Goal: Information Seeking & Learning: Learn about a topic

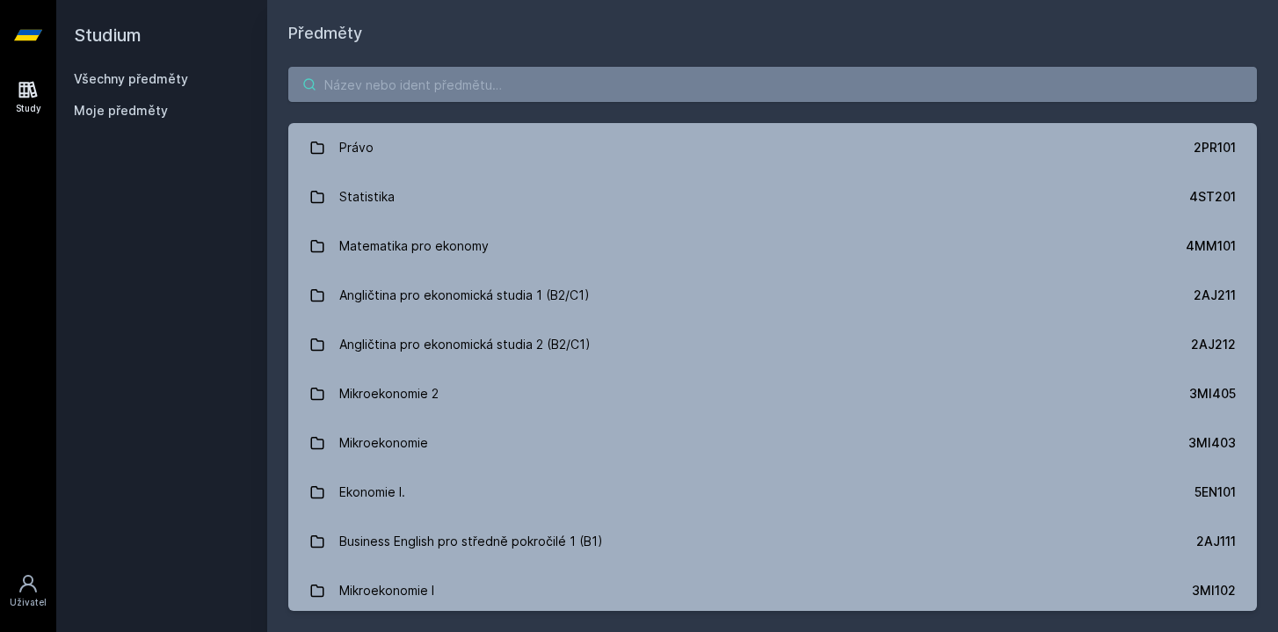
click at [528, 86] on input "search" at bounding box center [772, 84] width 969 height 35
paste input "4IZ421-opora-tisknutelna.pdf 4IZ421-dist-Soustr1.pptx 4IZ421-dist-Soustr1.pdf P…"
type input "4IZ421-opora-tisknutelna.pdf 4IZ421-dist-Soustr1.pptx 4IZ421-dist-Soustr1.pdf P…"
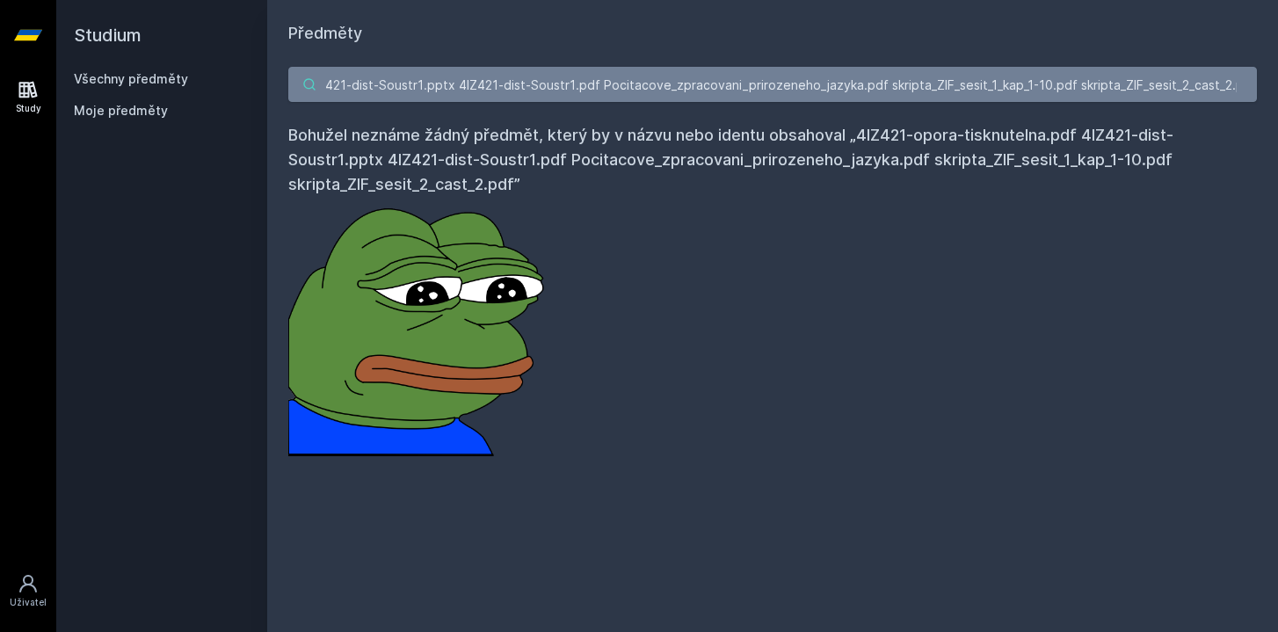
click at [528, 86] on input "4IZ421-opora-tisknutelna.pdf 4IZ421-dist-Soustr1.pptx 4IZ421-dist-Soustr1.pdf P…" at bounding box center [772, 84] width 969 height 35
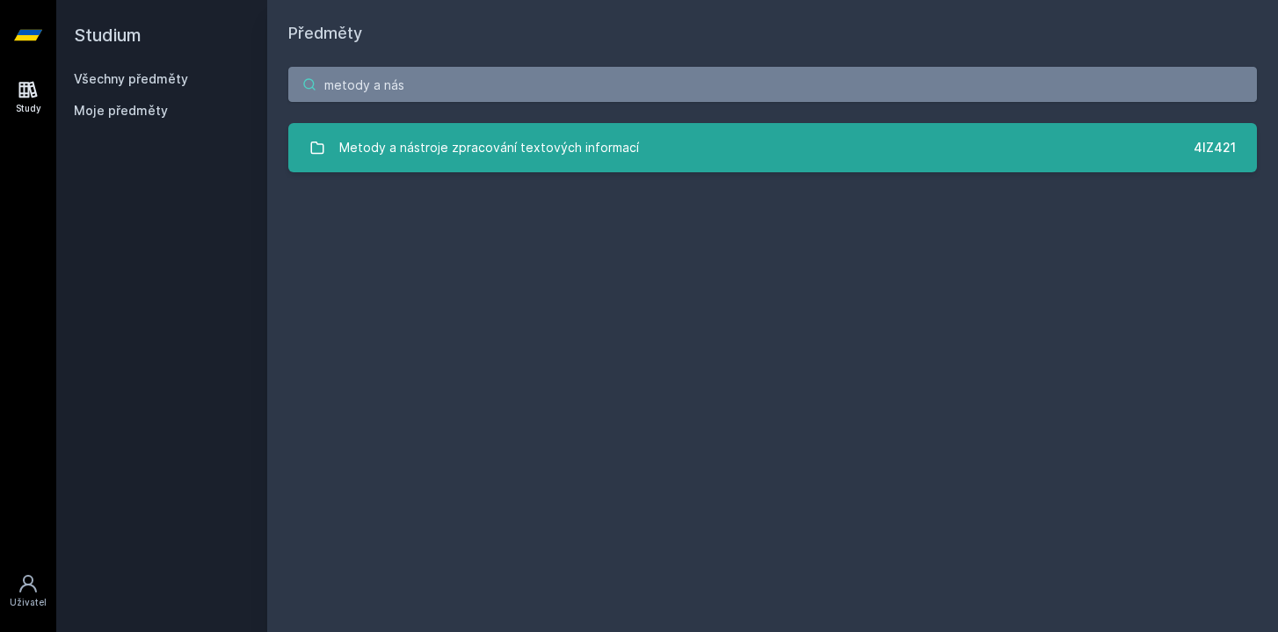
type input "metody a nás"
click at [513, 164] on div "Metody a nástroje zpracování textových informací" at bounding box center [489, 147] width 300 height 35
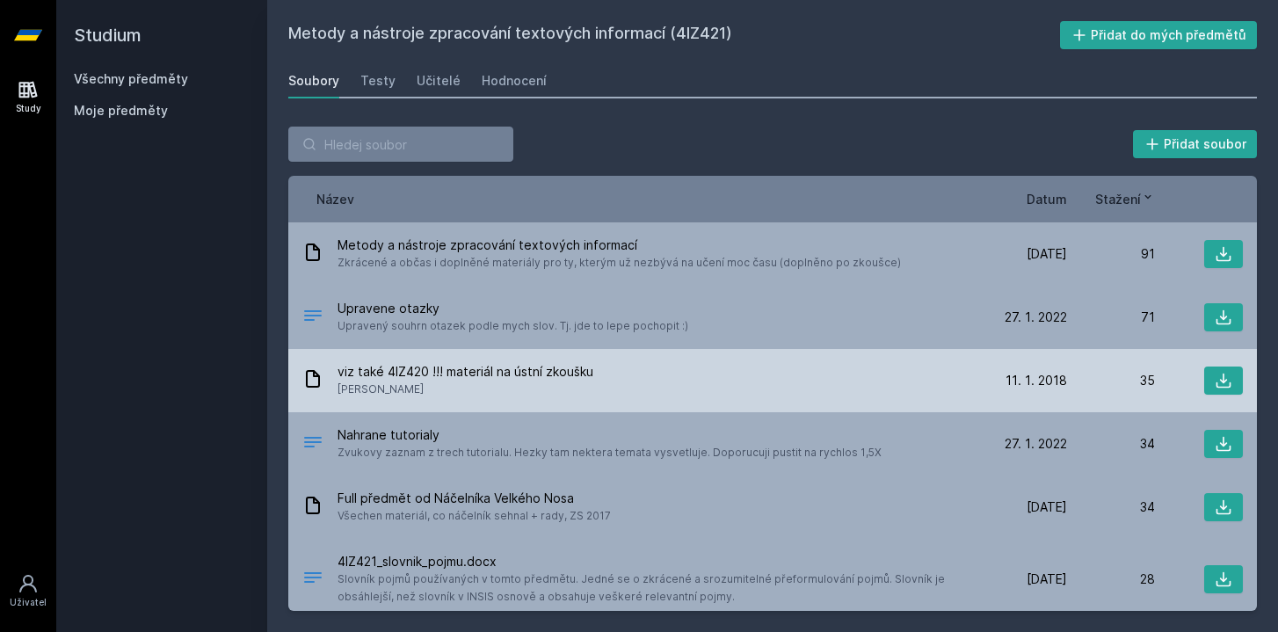
scroll to position [153, 0]
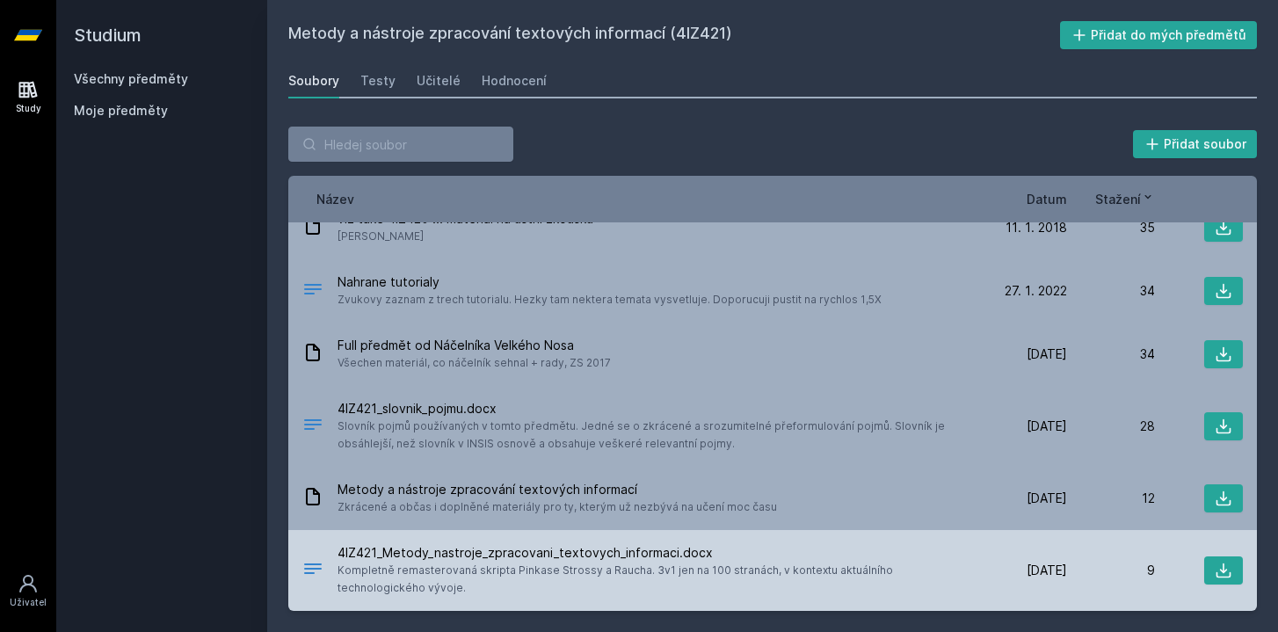
click at [1246, 571] on div "4IZ421_Metody_nastroje_zpracovani_textovych_informaci.docx Kompletně remasterov…" at bounding box center [772, 570] width 969 height 81
click at [1225, 567] on icon at bounding box center [1224, 571] width 18 height 18
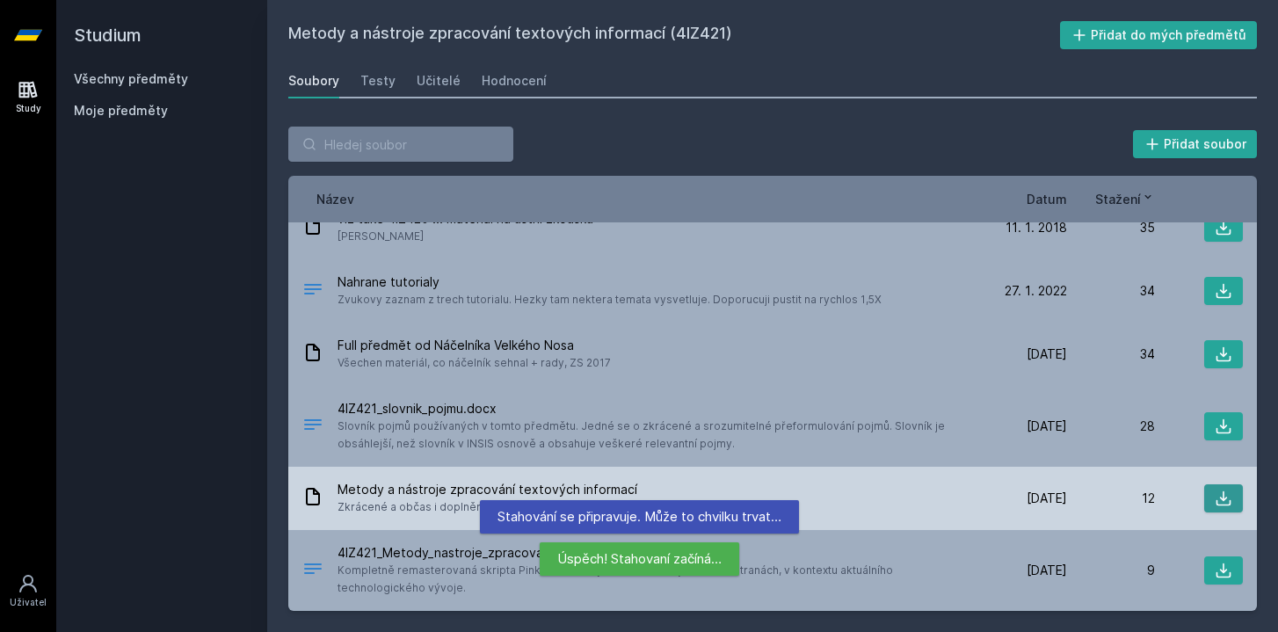
click at [1219, 494] on icon at bounding box center [1224, 499] width 18 height 18
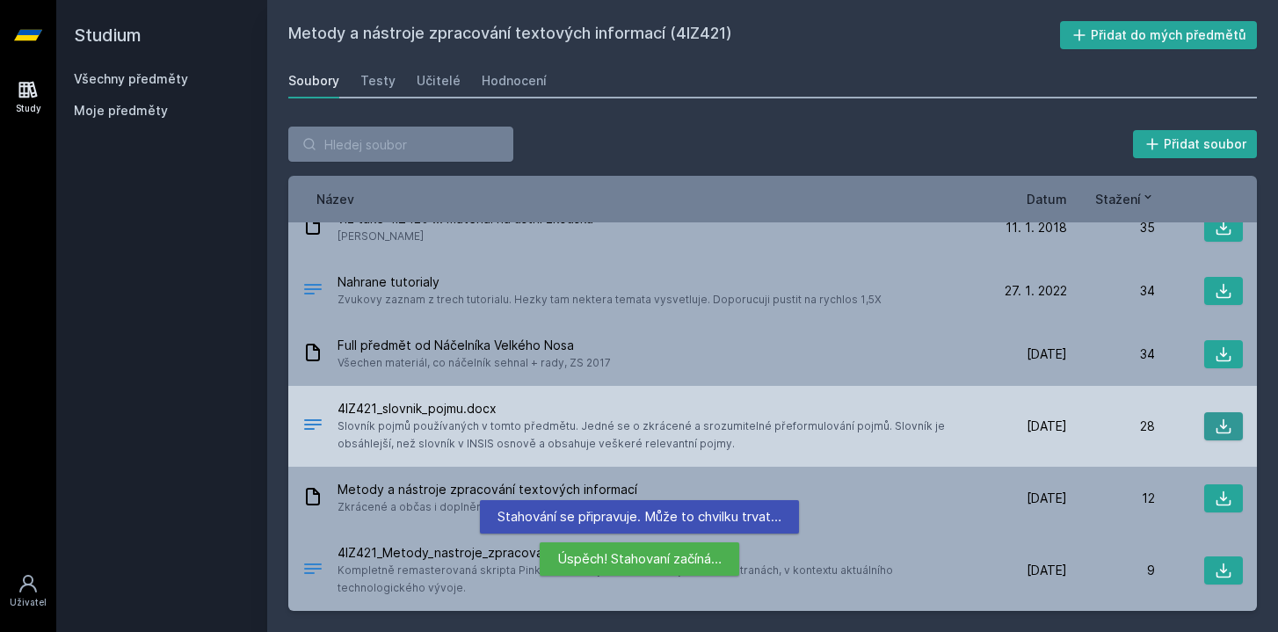
click at [1219, 428] on icon at bounding box center [1224, 427] width 18 height 18
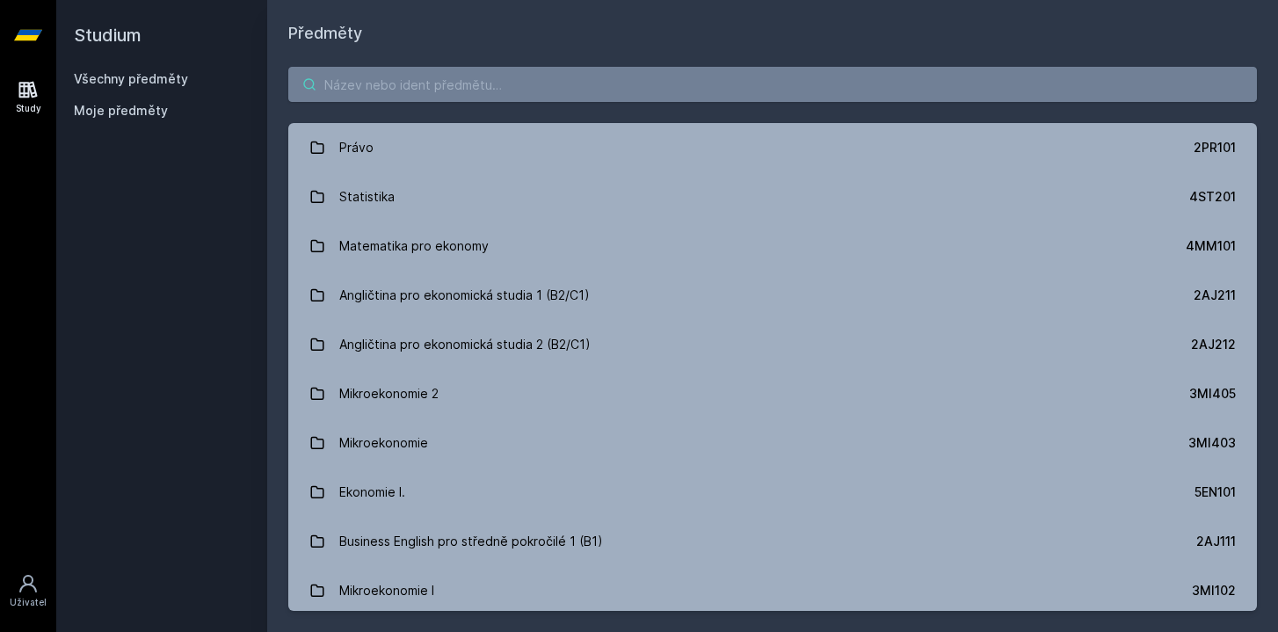
click at [615, 93] on input "search" at bounding box center [772, 84] width 969 height 35
paste input "Informační management"
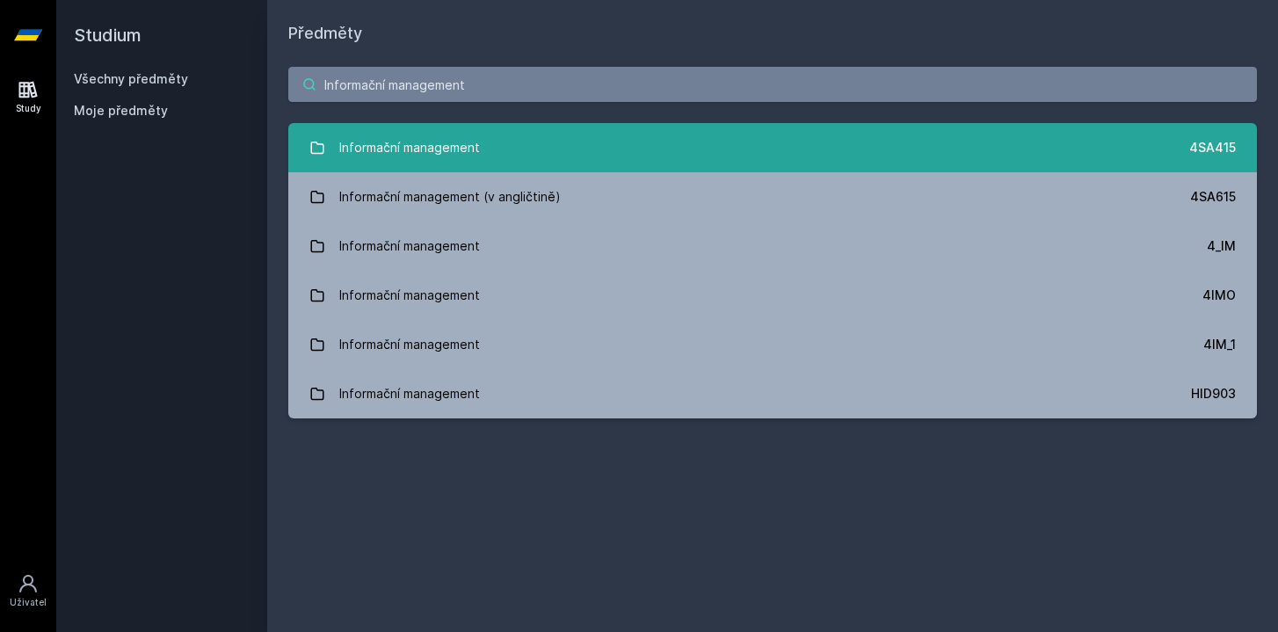
type input "Informační management"
click at [430, 132] on div "Informační management" at bounding box center [409, 147] width 141 height 35
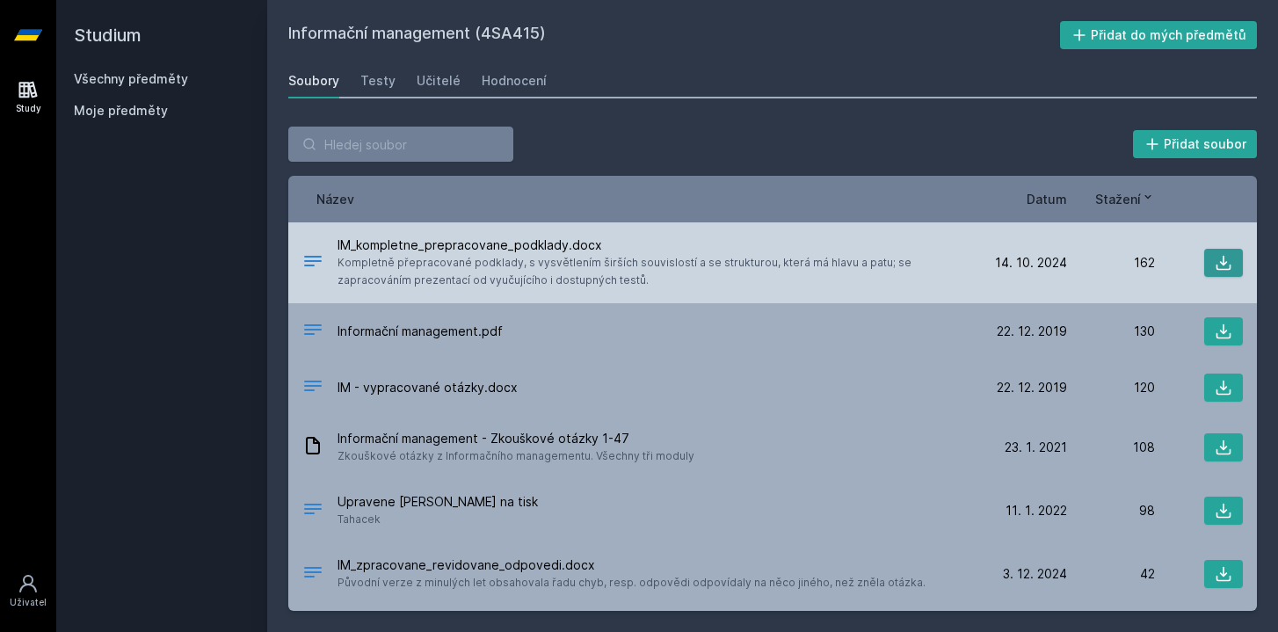
click at [1234, 265] on button at bounding box center [1224, 263] width 39 height 28
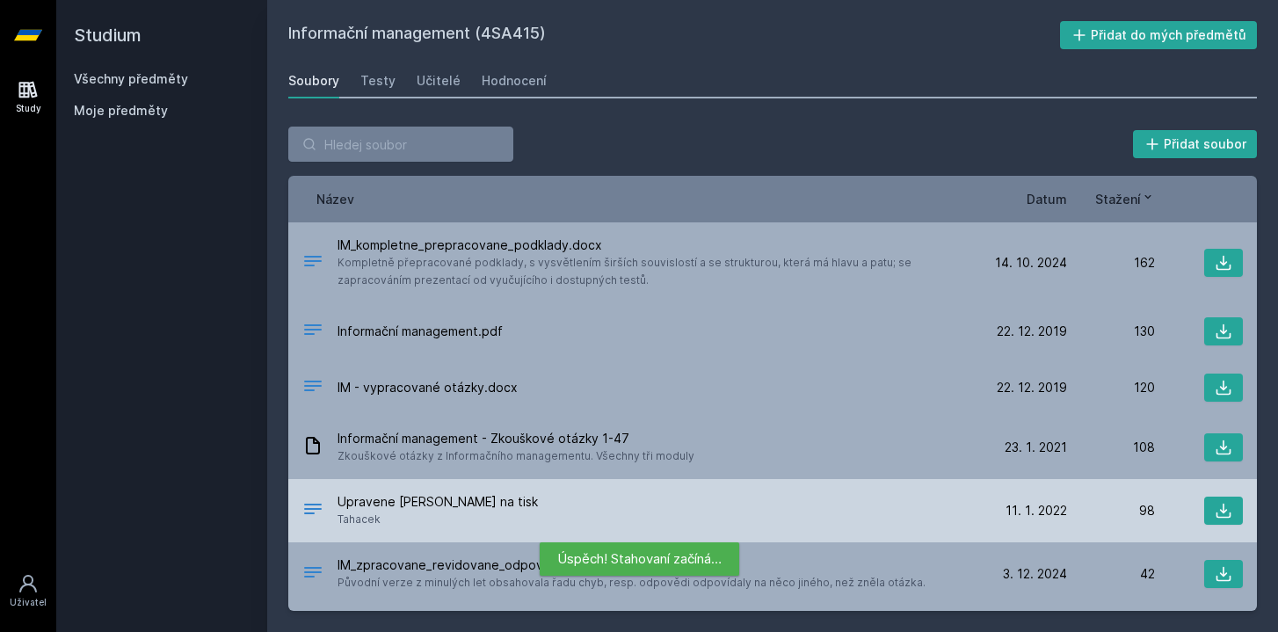
scroll to position [58, 0]
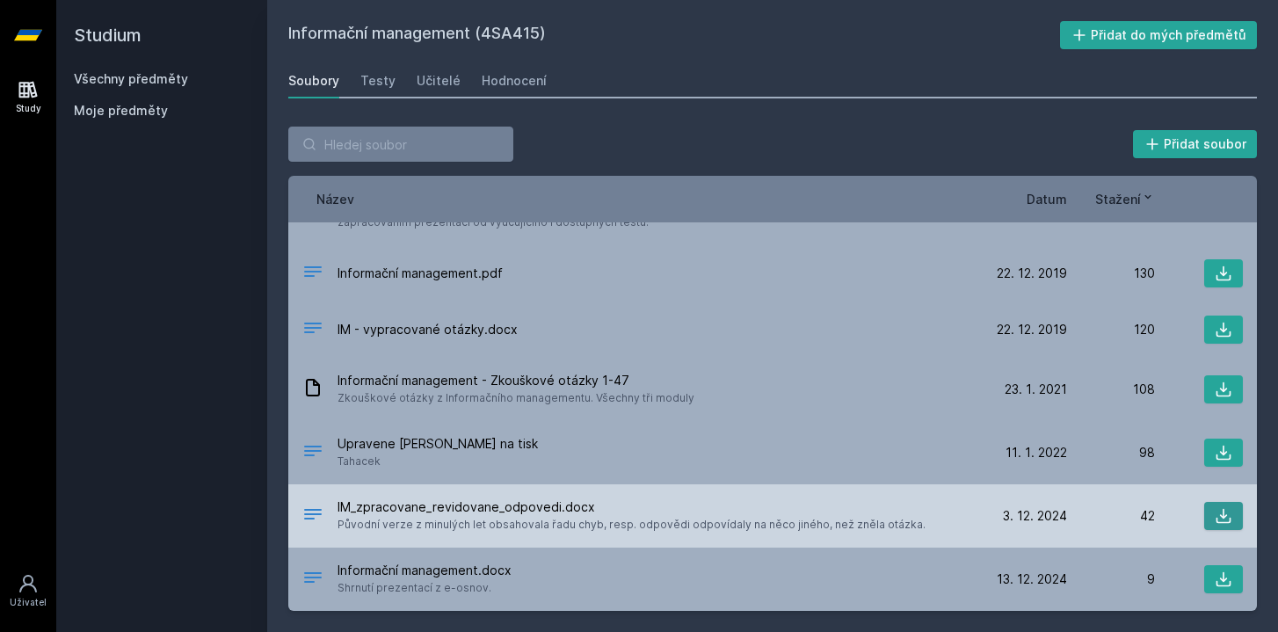
click at [1222, 507] on icon at bounding box center [1224, 516] width 18 height 18
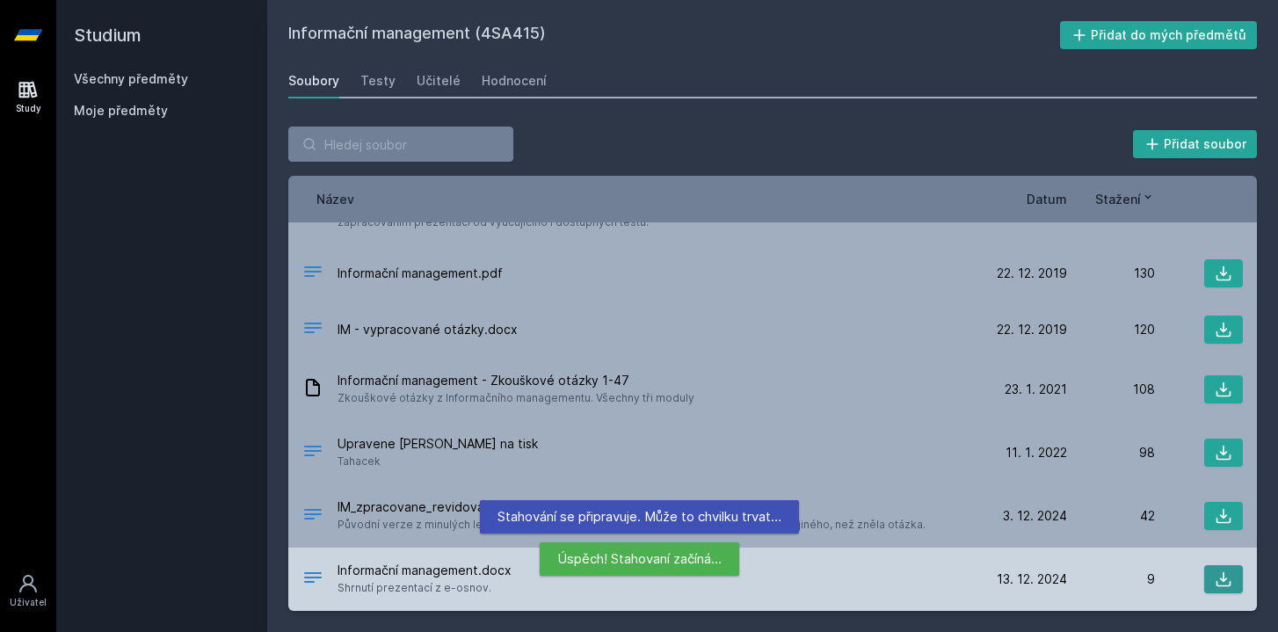
click at [1216, 589] on button at bounding box center [1224, 579] width 39 height 28
